Goal: Feedback & Contribution: Contribute content

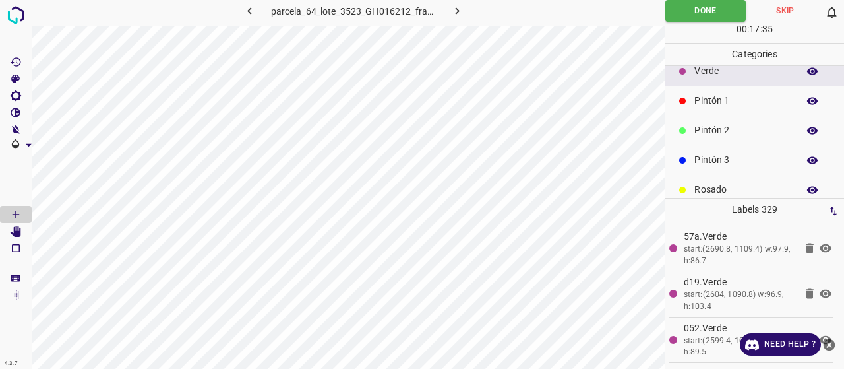
scroll to position [66, 0]
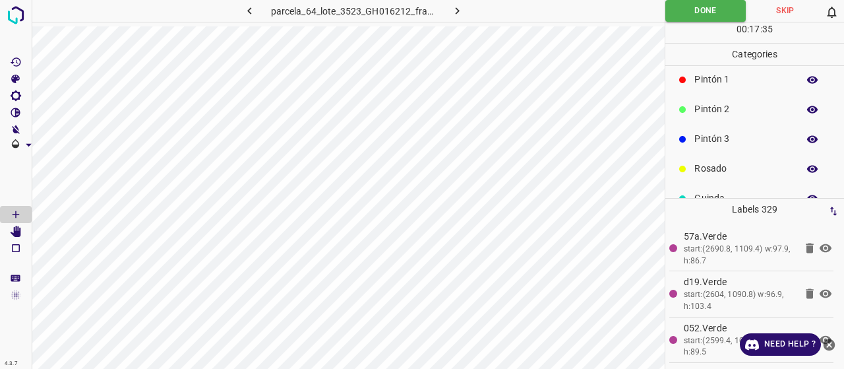
click at [736, 139] on p "Pintón 3" at bounding box center [743, 139] width 97 height 14
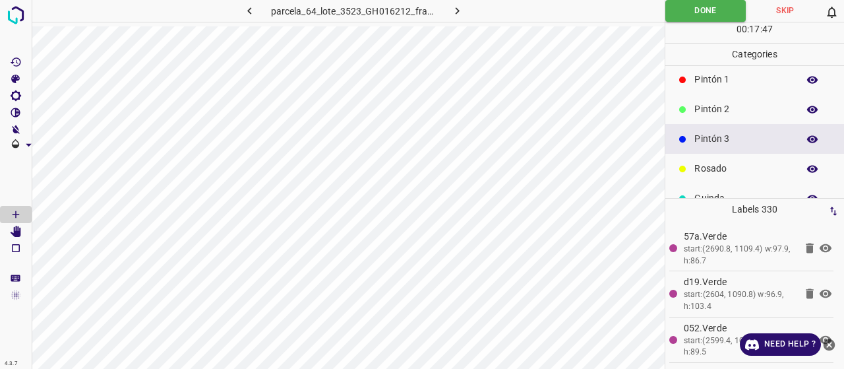
click at [687, 116] on div "Pintón 2" at bounding box center [754, 109] width 179 height 30
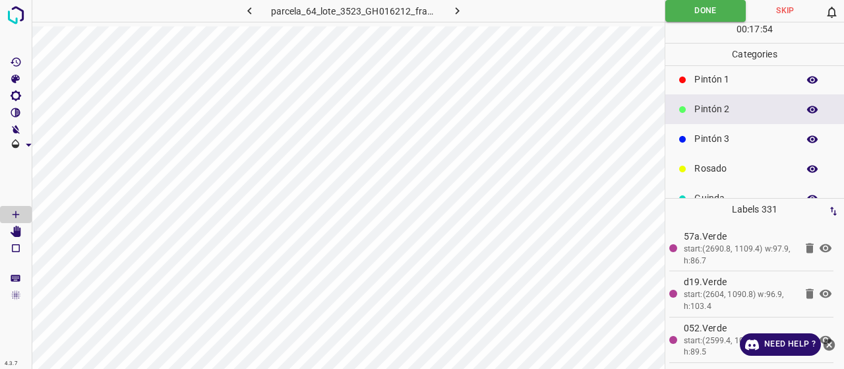
scroll to position [116, 0]
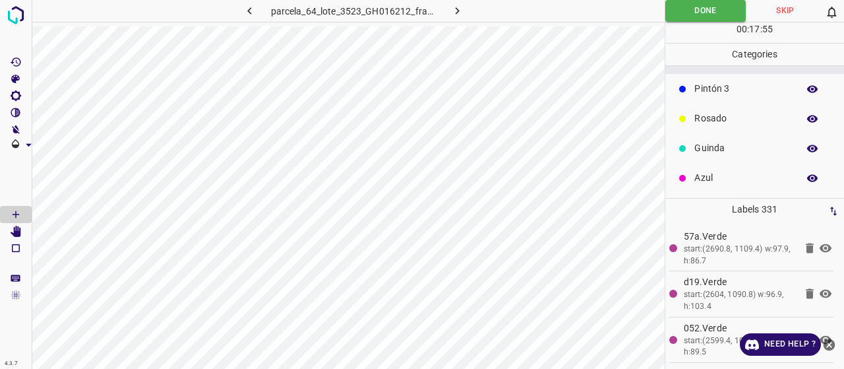
click at [722, 147] on p "Guinda" at bounding box center [743, 148] width 97 height 14
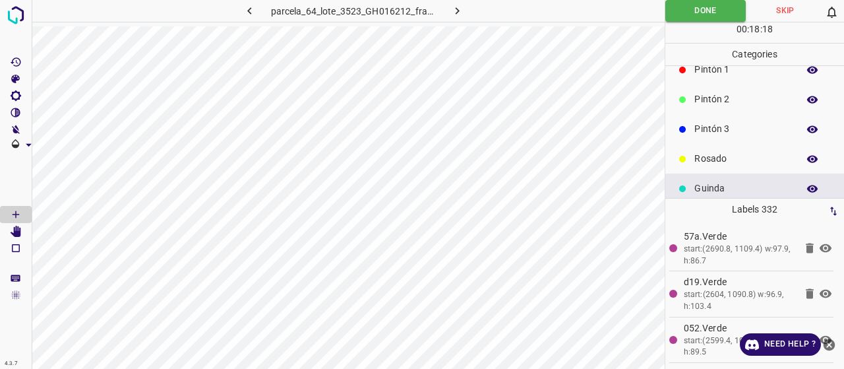
scroll to position [50, 0]
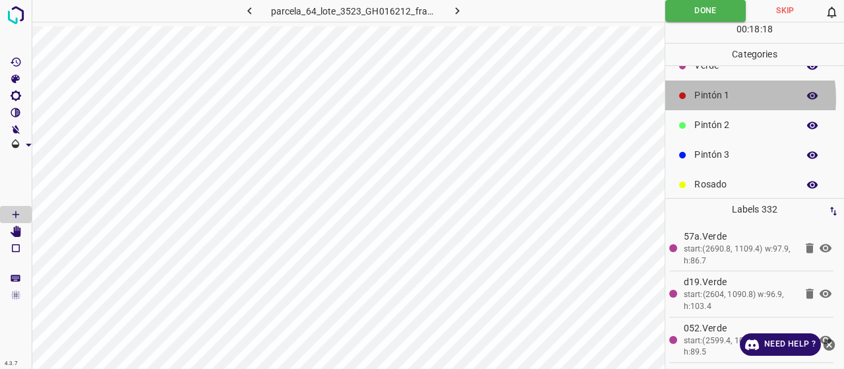
click at [710, 98] on p "Pintón 1" at bounding box center [743, 95] width 97 height 14
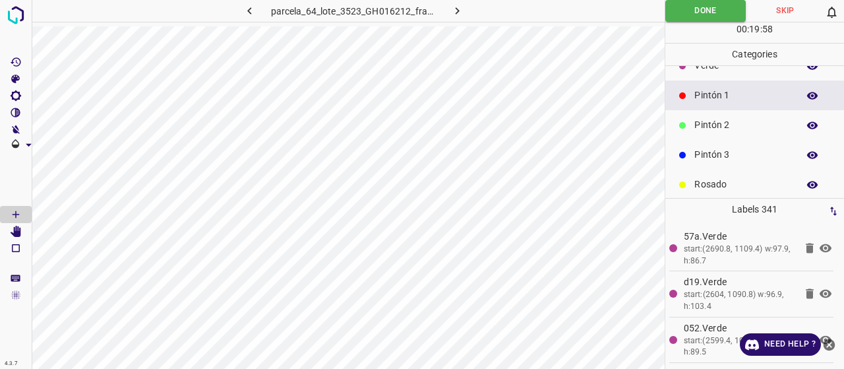
click at [720, 69] on p "Verde" at bounding box center [743, 66] width 97 height 14
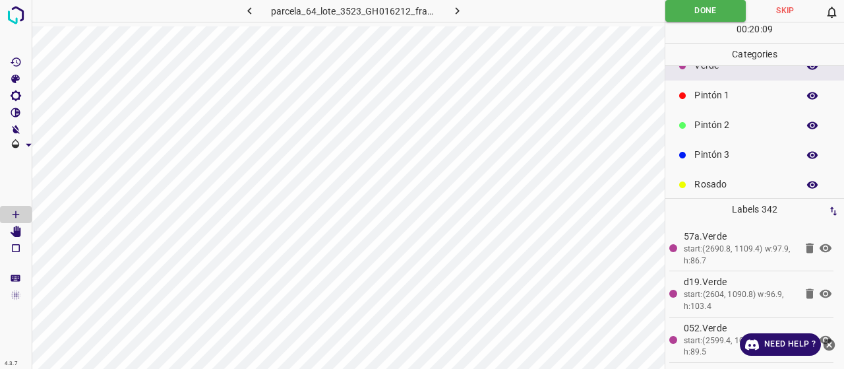
click at [681, 89] on div at bounding box center [682, 95] width 13 height 13
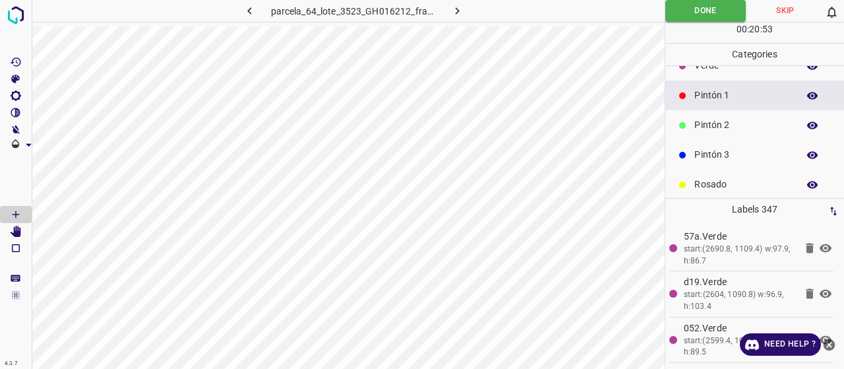
click at [728, 125] on p "Pintón 2" at bounding box center [743, 125] width 97 height 14
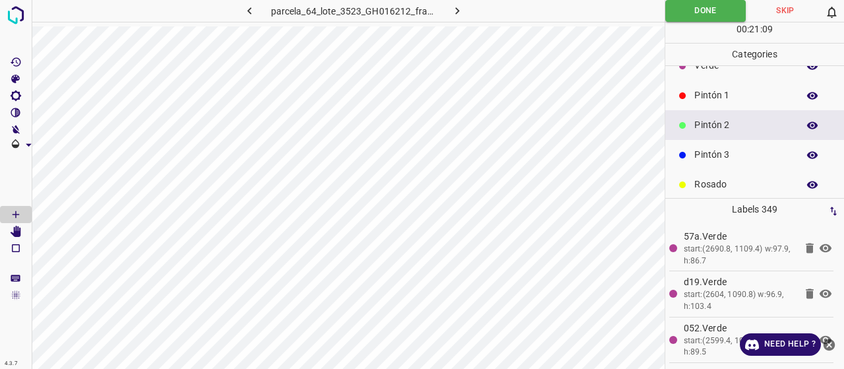
click at [713, 71] on p "Verde" at bounding box center [743, 66] width 97 height 14
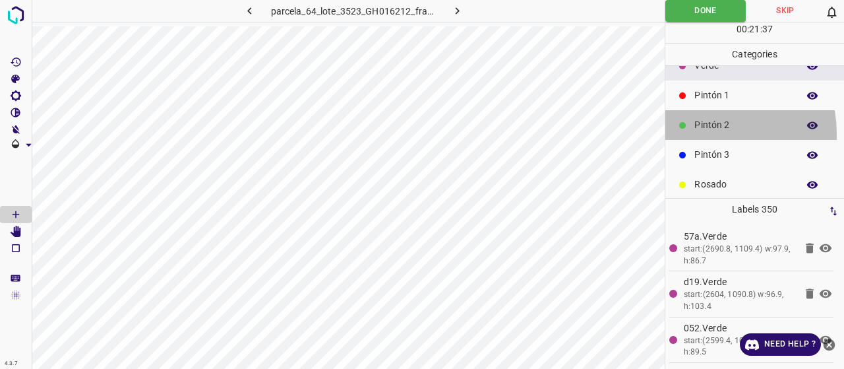
click at [706, 133] on div "Pintón 2" at bounding box center [754, 125] width 179 height 30
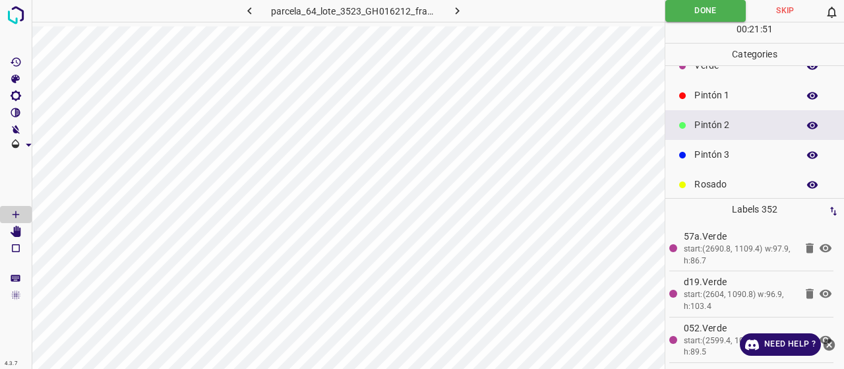
click at [714, 71] on p "Verde" at bounding box center [743, 66] width 97 height 14
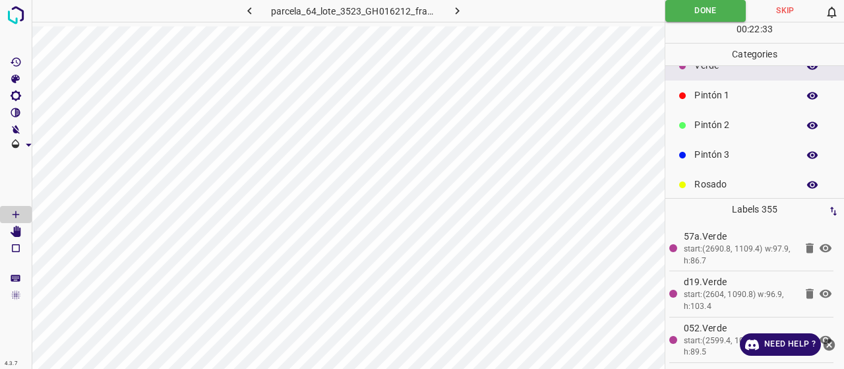
click at [743, 237] on p "Azul" at bounding box center [743, 244] width 97 height 14
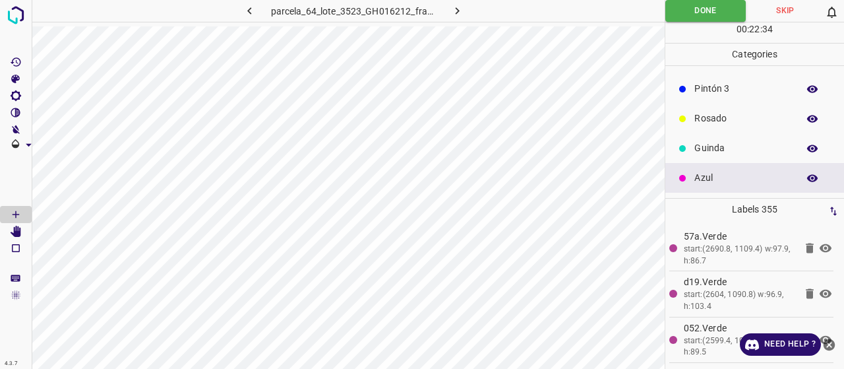
click at [718, 181] on p "Azul" at bounding box center [743, 178] width 97 height 14
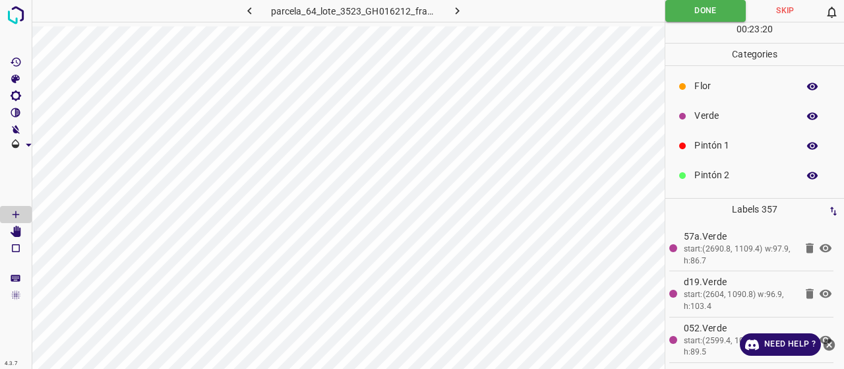
click at [723, 149] on p "Pintón 1" at bounding box center [743, 146] width 97 height 14
click at [692, 109] on div "Verde" at bounding box center [754, 116] width 179 height 30
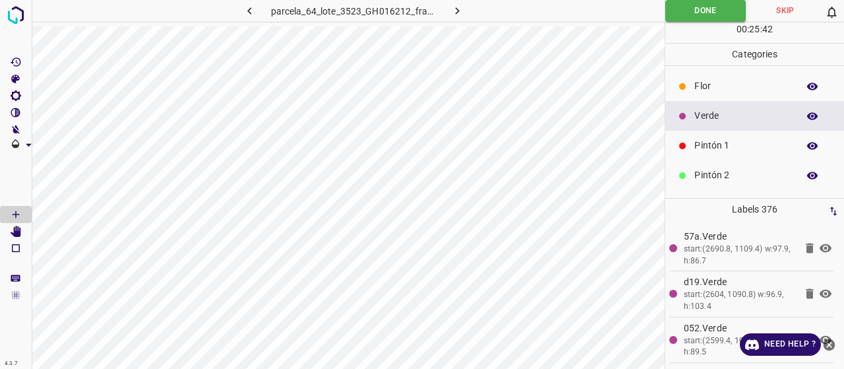
click at [758, 89] on p "Flor" at bounding box center [743, 86] width 97 height 14
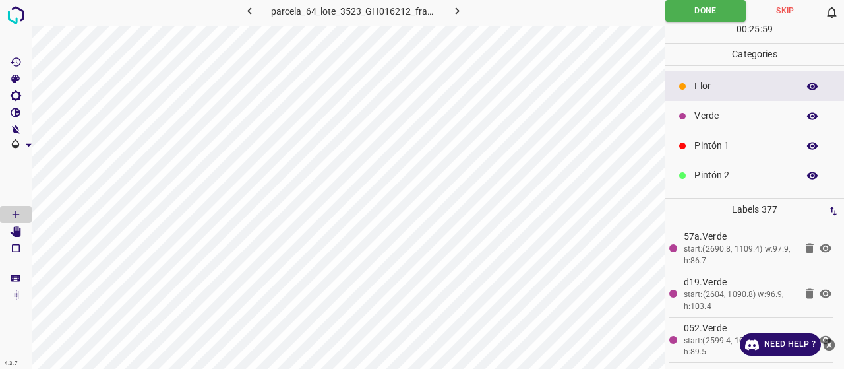
click at [710, 146] on p "Pintón 1" at bounding box center [743, 146] width 97 height 14
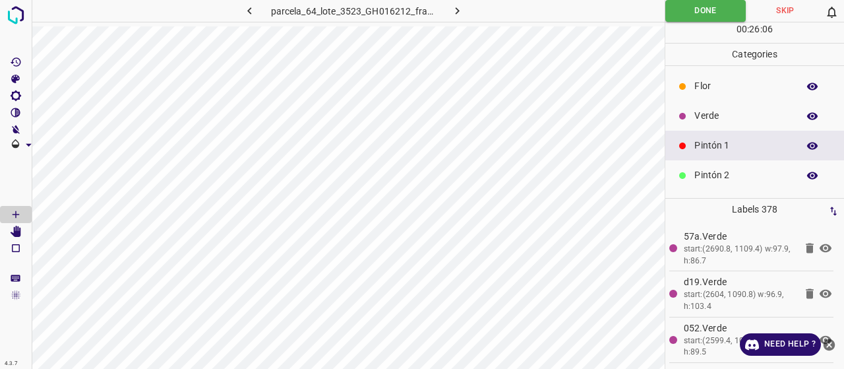
click at [714, 89] on p "Flor" at bounding box center [743, 86] width 97 height 14
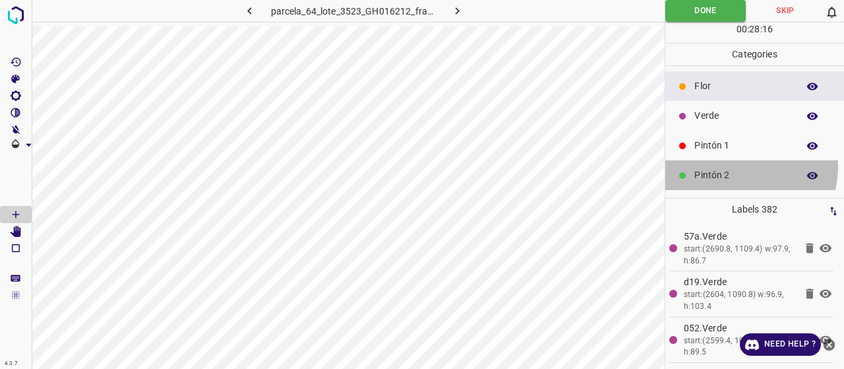
click at [744, 166] on div "Pintón 2" at bounding box center [754, 175] width 179 height 30
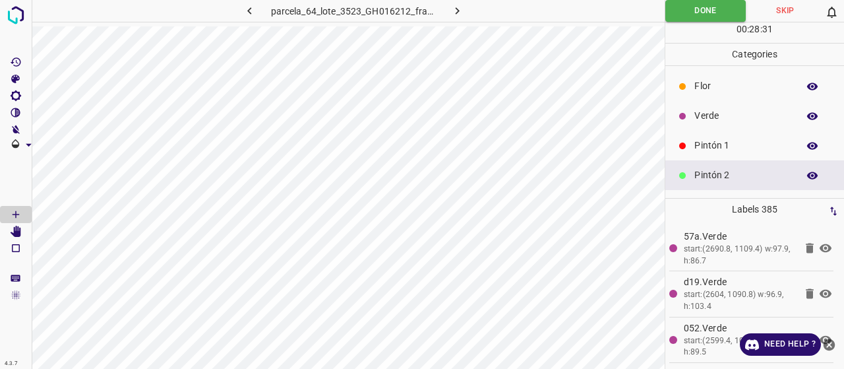
click at [764, 113] on p "Verde" at bounding box center [743, 116] width 97 height 14
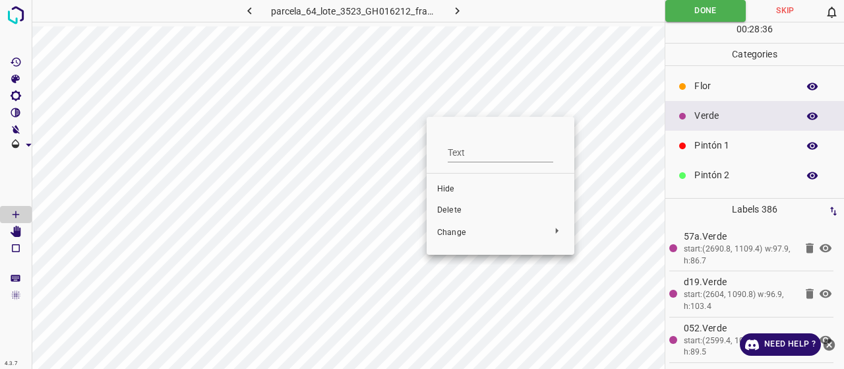
click at [459, 212] on span "Delete" at bounding box center [500, 210] width 127 height 12
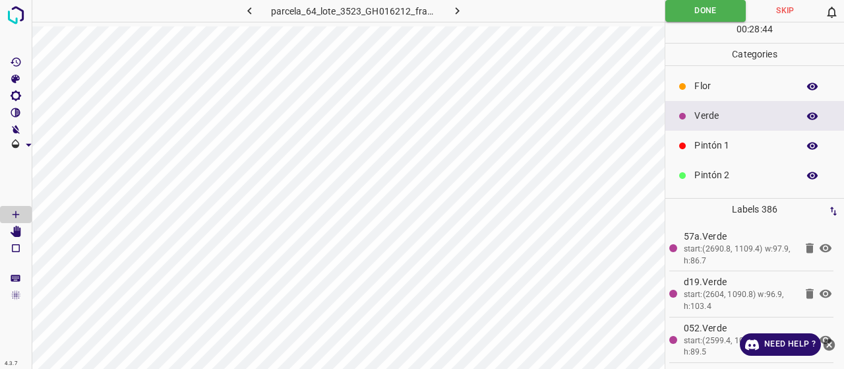
scroll to position [66, 0]
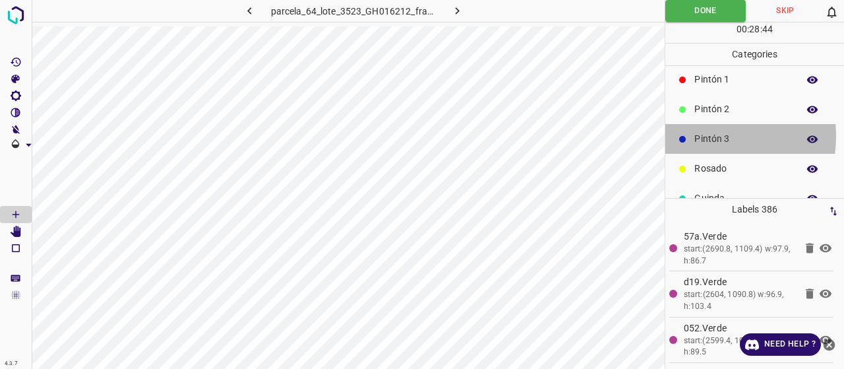
click at [698, 135] on p "Pintón 3" at bounding box center [743, 139] width 97 height 14
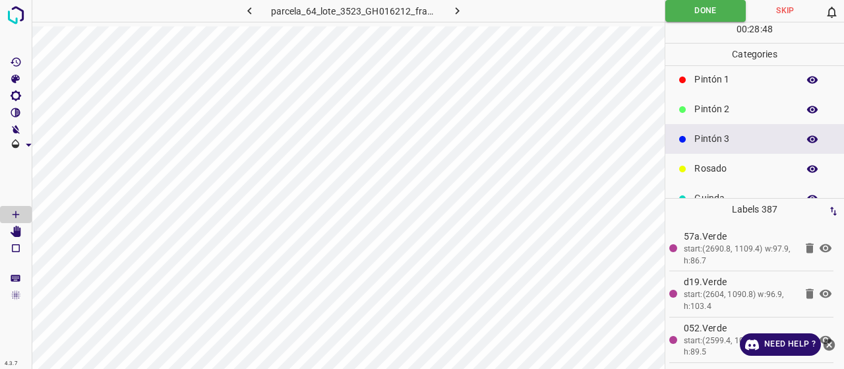
click at [741, 106] on p "Pintón 2" at bounding box center [743, 109] width 97 height 14
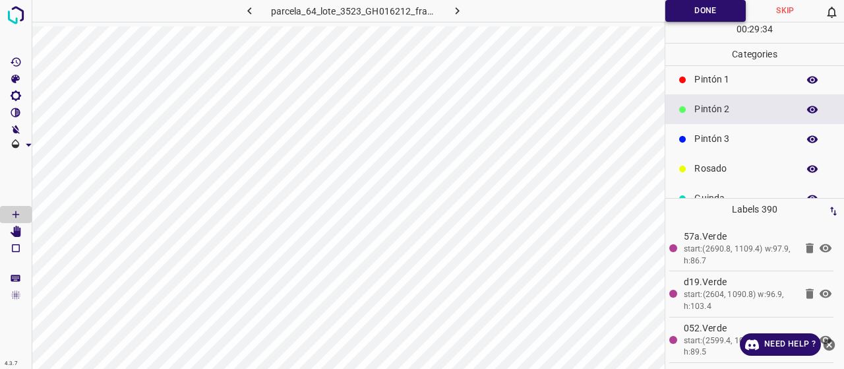
click at [692, 15] on button "Done" at bounding box center [705, 11] width 80 height 22
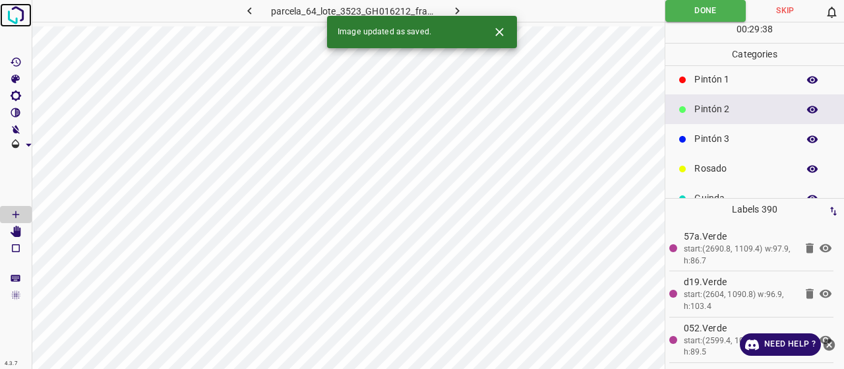
click at [20, 16] on img at bounding box center [16, 15] width 24 height 24
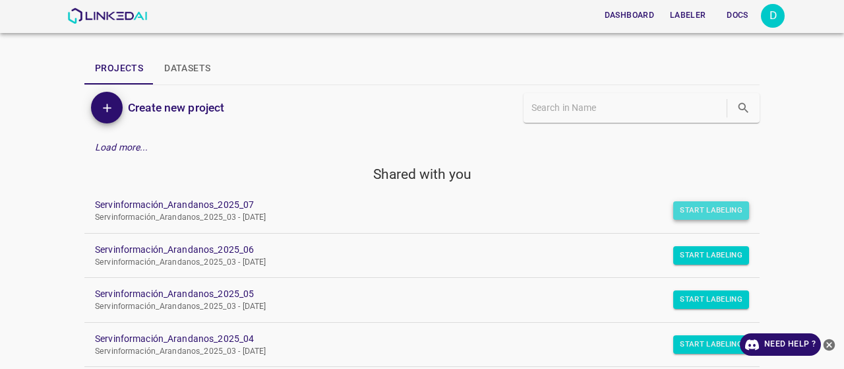
click at [733, 214] on button "Start Labeling" at bounding box center [711, 210] width 76 height 18
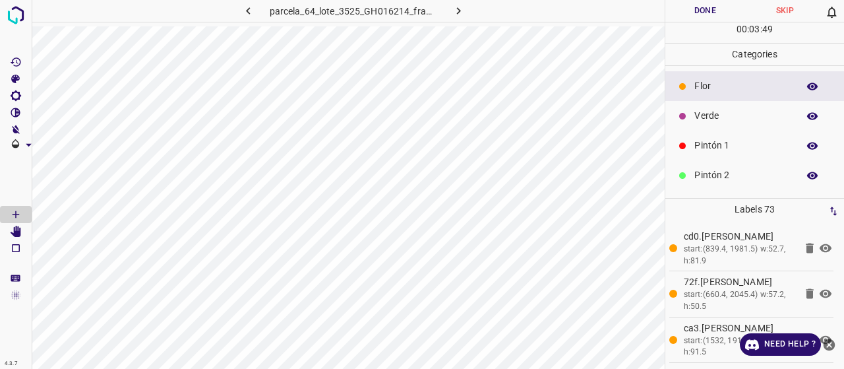
click at [695, 136] on div "Pintón 1" at bounding box center [754, 146] width 179 height 30
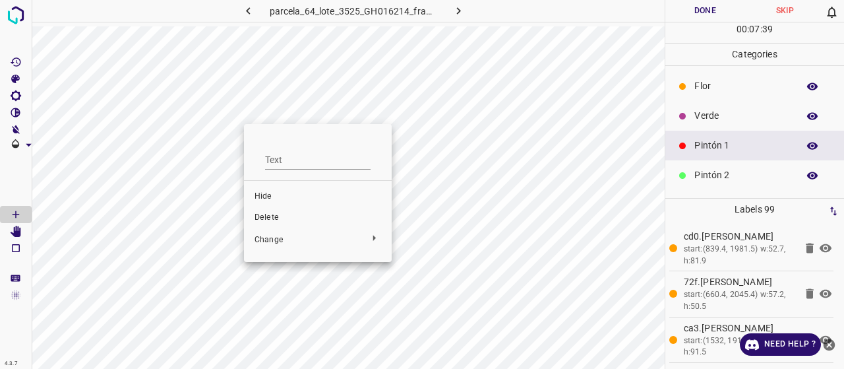
click at [299, 214] on span "Delete" at bounding box center [318, 218] width 127 height 12
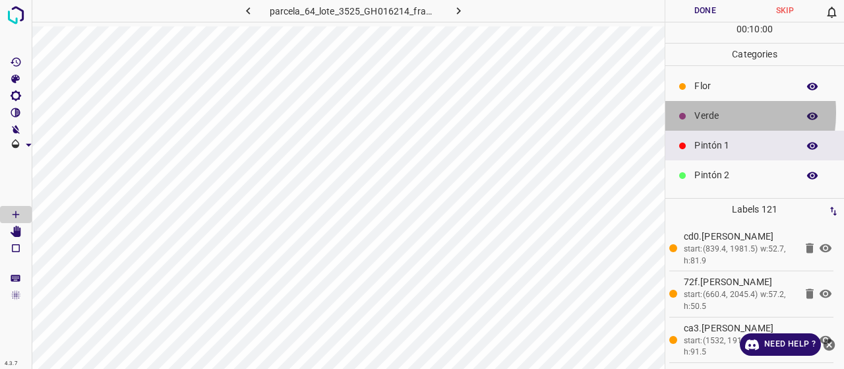
click at [703, 111] on p "Verde" at bounding box center [743, 116] width 97 height 14
